Goal: Navigation & Orientation: Find specific page/section

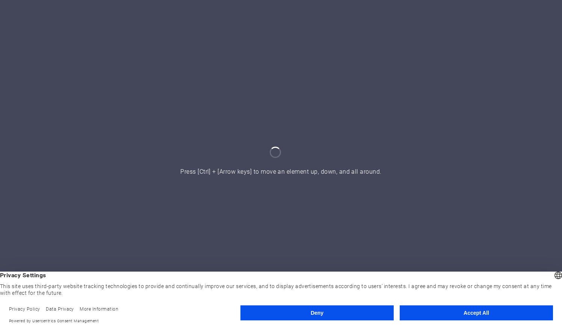
click at [474, 313] on button "Accept All" at bounding box center [476, 313] width 153 height 15
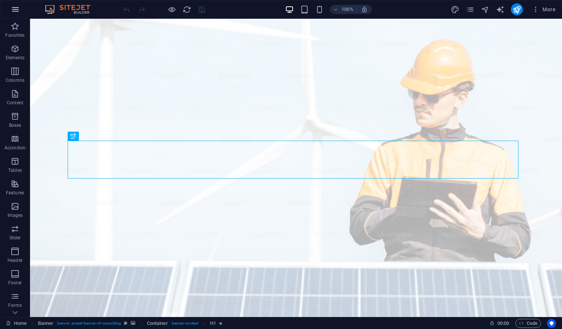
click at [16, 9] on icon "button" at bounding box center [15, 9] width 9 height 9
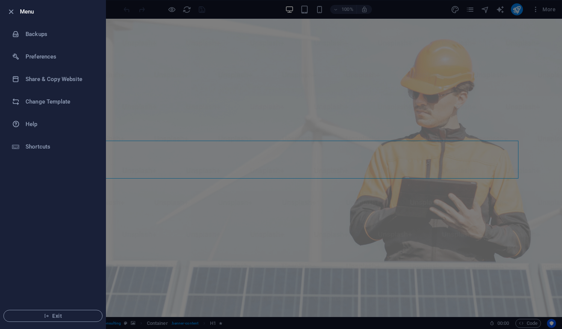
click at [150, 72] on div at bounding box center [281, 164] width 562 height 329
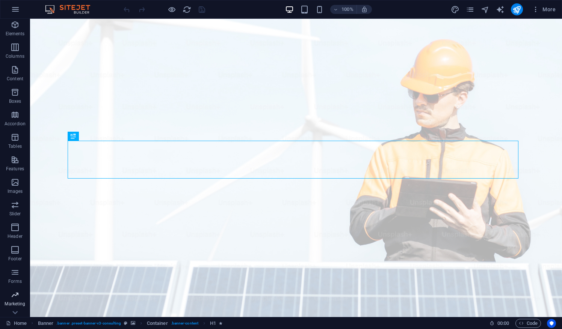
scroll to position [39, 0]
click at [200, 8] on div at bounding box center [164, 9] width 84 height 12
click at [535, 11] on icon "button" at bounding box center [536, 10] width 8 height 8
